Goal: Book appointment/travel/reservation

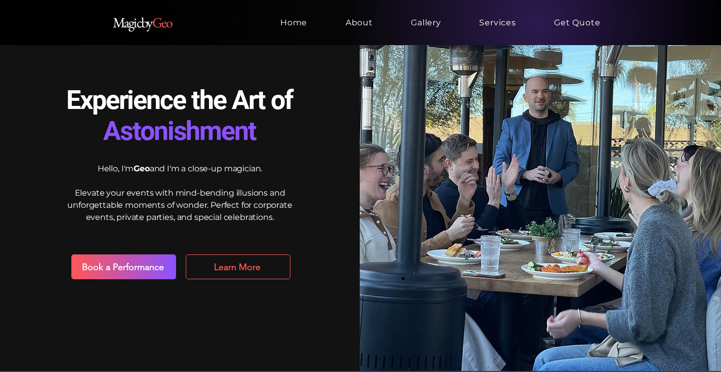
click at [233, 268] on span "Learn More" at bounding box center [237, 266] width 47 height 11
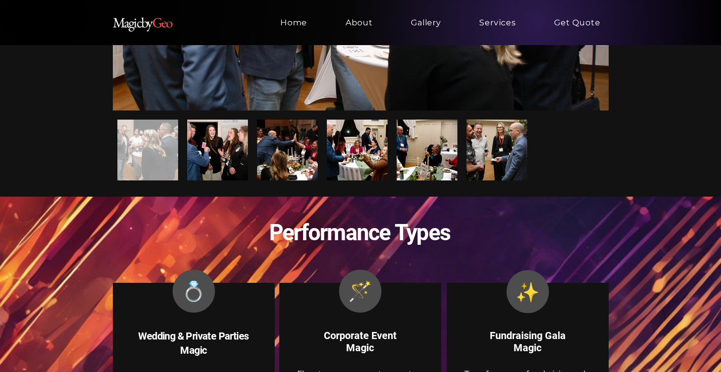
scroll to position [1232, 0]
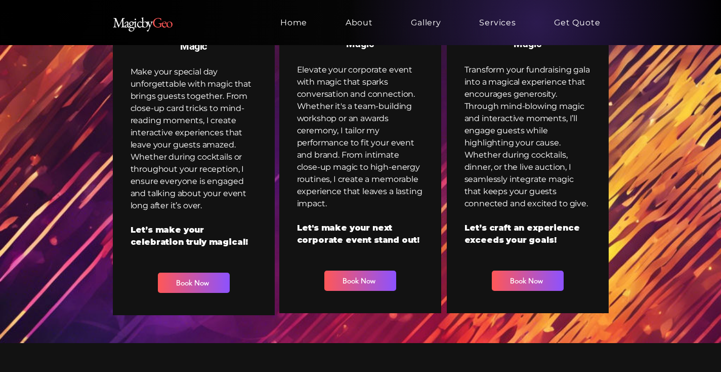
click at [479, 25] on span "Services" at bounding box center [497, 23] width 36 height 10
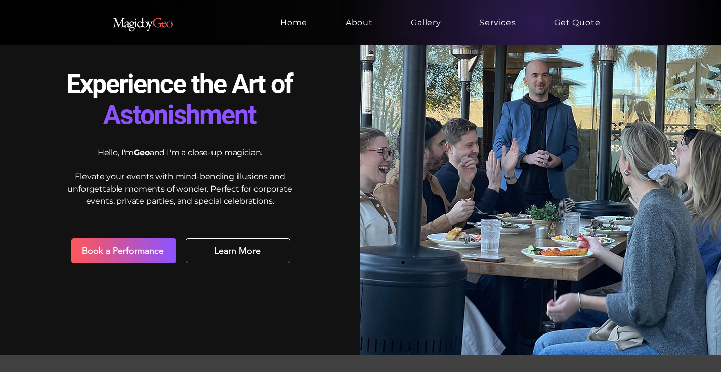
scroll to position [130, 0]
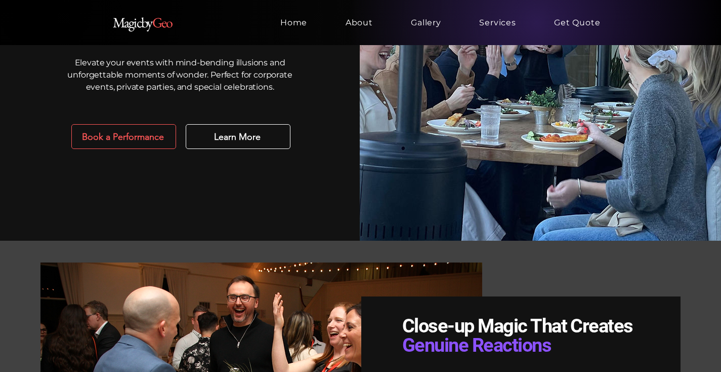
click at [148, 137] on span "Book a Performance" at bounding box center [123, 136] width 82 height 11
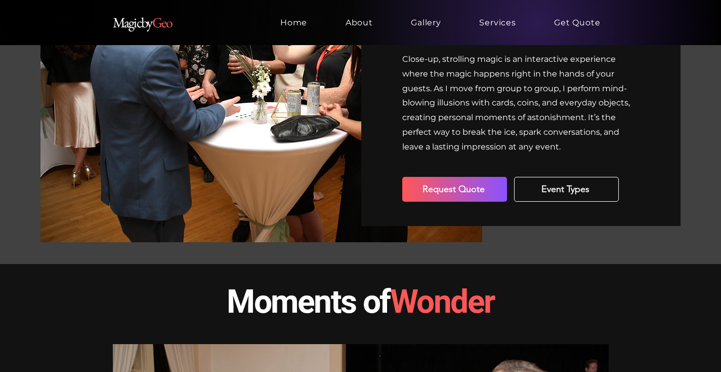
scroll to position [528, 0]
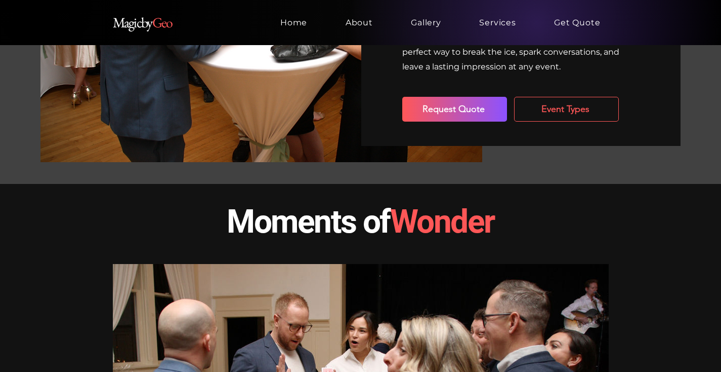
click at [596, 105] on span "Event Types" at bounding box center [567, 109] width 94 height 24
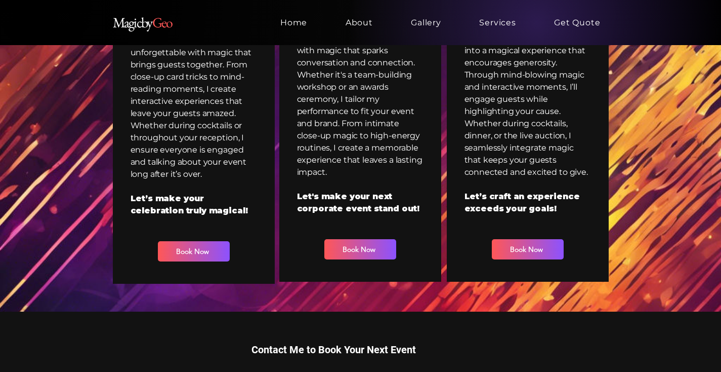
scroll to position [1188, 0]
